Goal: Find specific page/section: Find specific page/section

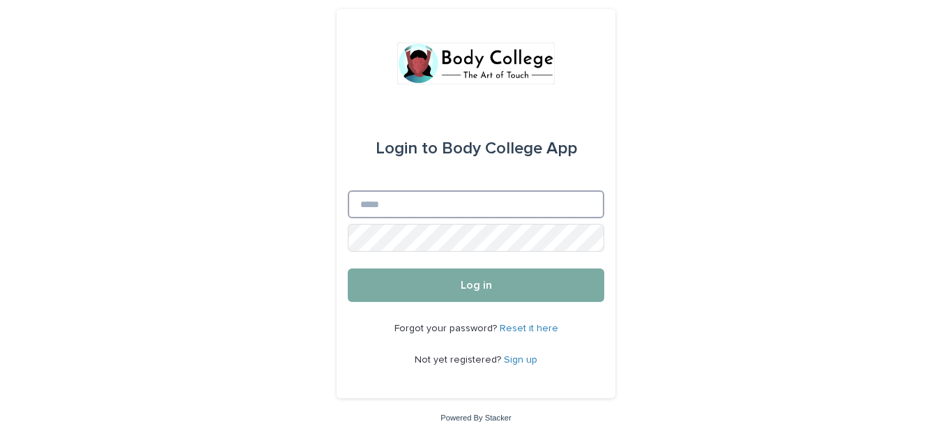
type input "**********"
click at [439, 282] on button "Log in" at bounding box center [476, 284] width 257 height 33
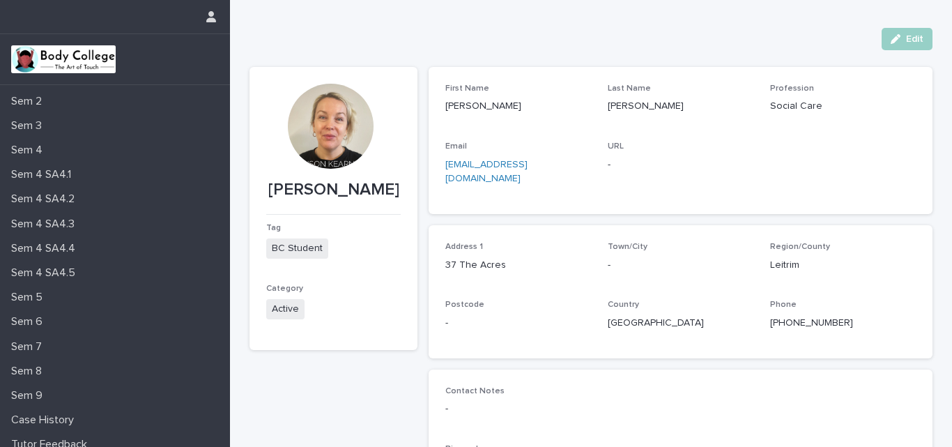
scroll to position [173, 0]
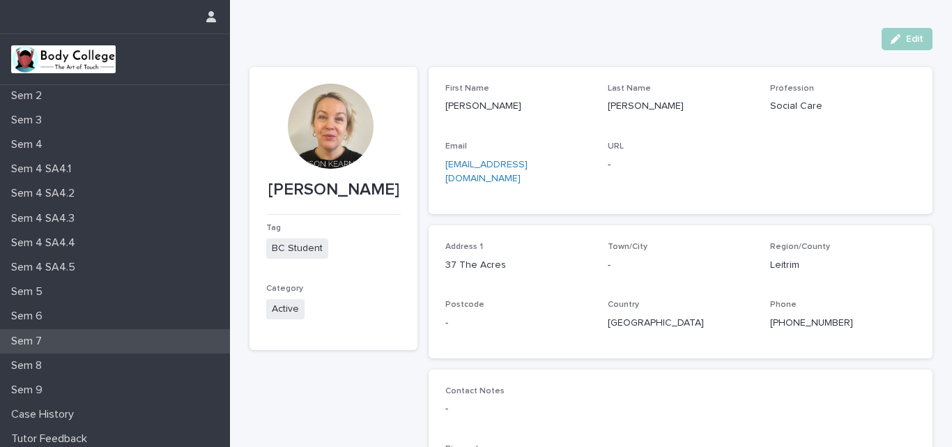
click at [40, 341] on p "Sem 7" at bounding box center [29, 341] width 47 height 13
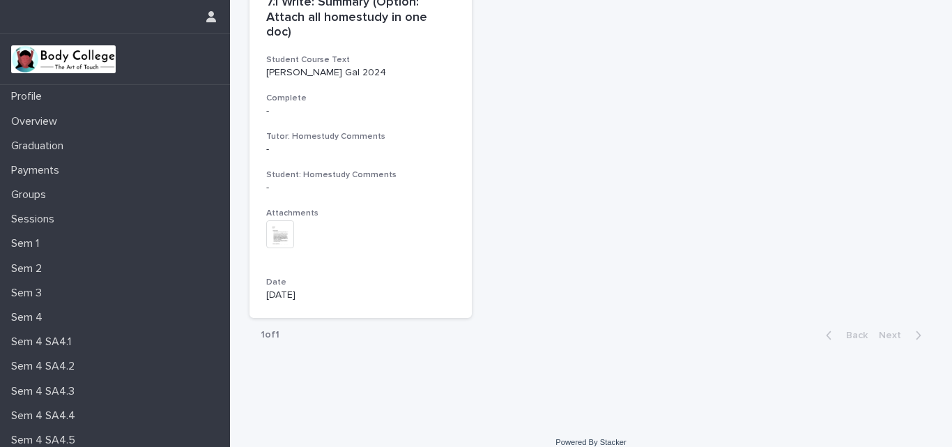
scroll to position [79, 0]
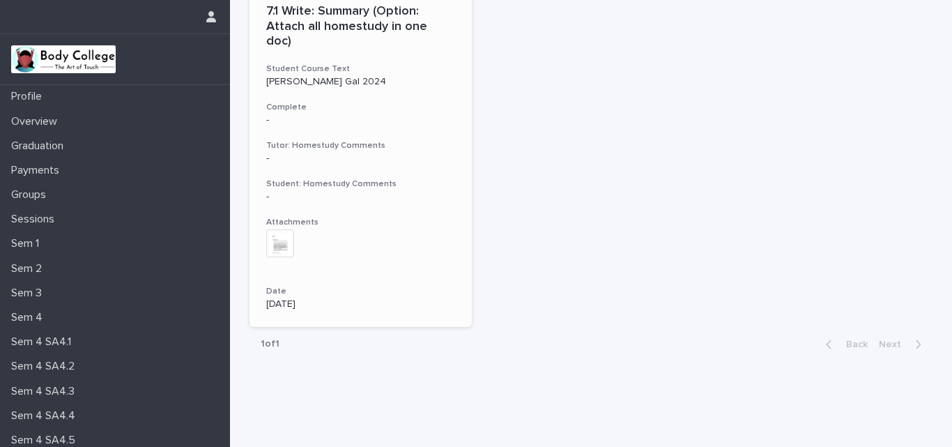
click at [323, 140] on h3 "Tutor: Homestudy Comments" at bounding box center [360, 145] width 189 height 11
